Goal: Share content: Share content

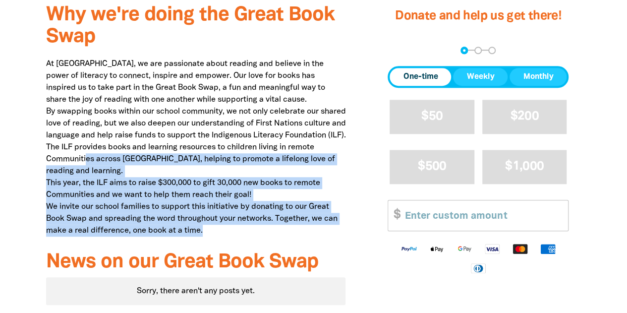
scroll to position [297, 0]
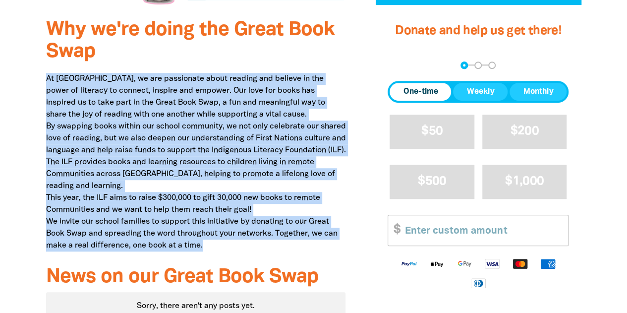
drag, startPoint x: 203, startPoint y: 195, endPoint x: 38, endPoint y: 74, distance: 205.1
click at [38, 74] on div "Why we're doing the Great Book Swap At [GEOGRAPHIC_DATA], we are passionate abo…" at bounding box center [195, 186] width 329 height 354
copy p "At [GEOGRAPHIC_DATA], we are passionate about reading and believe in the power …"
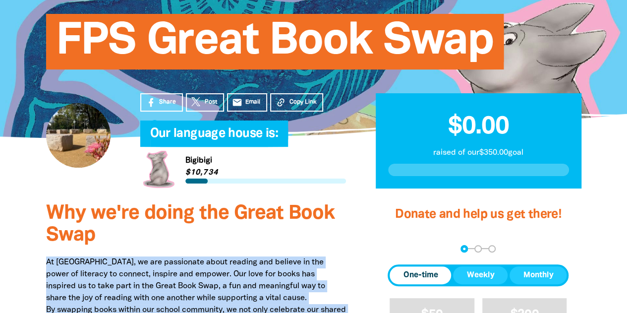
scroll to position [99, 0]
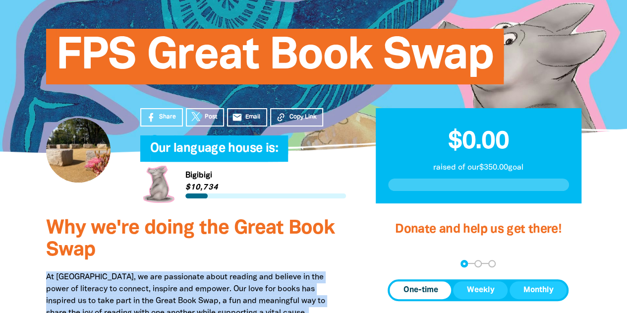
click at [166, 121] on span "Share" at bounding box center [167, 116] width 17 height 9
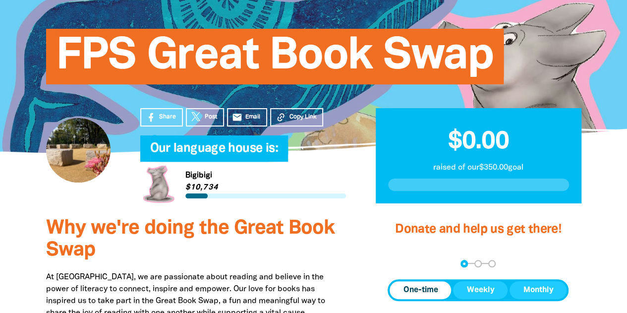
click at [269, 247] on h3 "Why we're doing the Great Book Swap" at bounding box center [196, 239] width 300 height 44
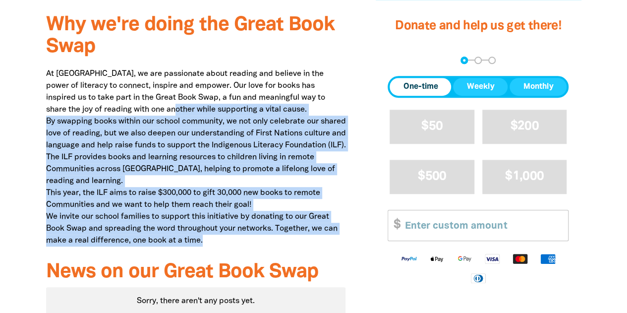
scroll to position [198, 0]
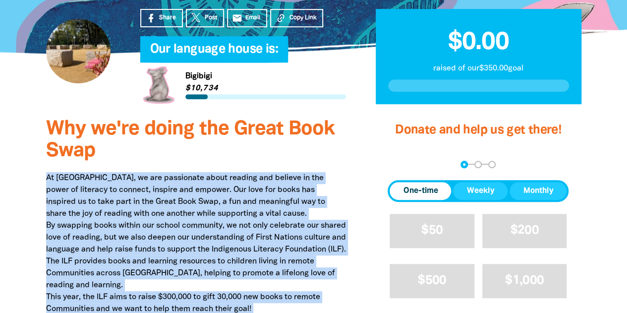
drag, startPoint x: 209, startPoint y: 147, endPoint x: 37, endPoint y: 171, distance: 174.0
click at [37, 171] on div "Why we're doing the Great Book Swap At [GEOGRAPHIC_DATA], we are passionate abo…" at bounding box center [195, 285] width 329 height 354
copy p "At [GEOGRAPHIC_DATA], we are passionate about reading and believe in the power …"
click at [147, 186] on p "At [GEOGRAPHIC_DATA], we are passionate about reading and believe in the power …" at bounding box center [196, 261] width 300 height 178
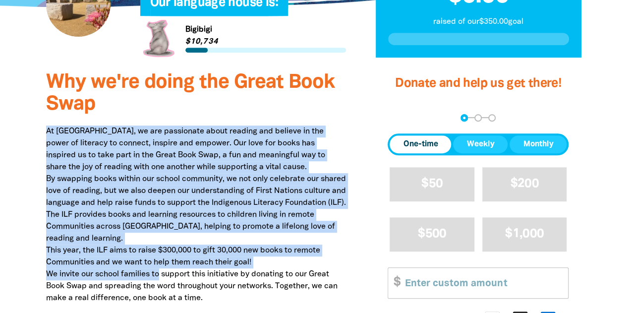
scroll to position [297, 0]
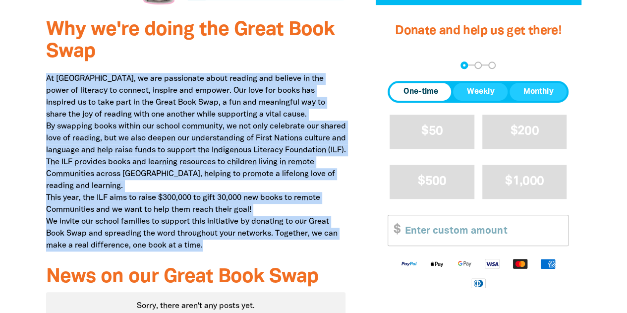
drag, startPoint x: 48, startPoint y: 177, endPoint x: 219, endPoint y: 247, distance: 185.2
click at [219, 247] on p "At [GEOGRAPHIC_DATA], we are passionate about reading and believe in the power …" at bounding box center [196, 162] width 300 height 178
copy p "At [GEOGRAPHIC_DATA], we are passionate about reading and believe in the power …"
